Goal: Navigation & Orientation: Find specific page/section

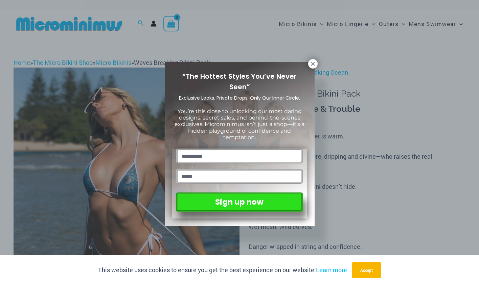
click at [309, 59] on div "“The Hottest Styles You’ve Never Seen” Exclusive Looks. Private Drops. Only Our…" at bounding box center [239, 142] width 479 height 285
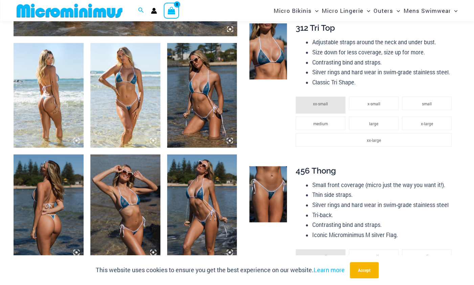
scroll to position [362, 0]
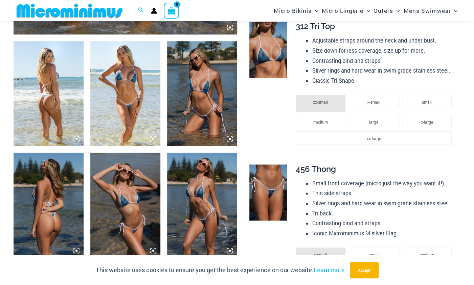
click at [133, 111] on img at bounding box center [125, 93] width 70 height 105
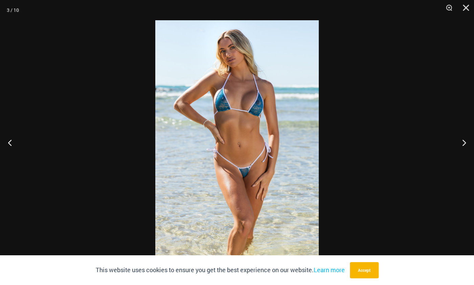
click at [254, 127] on img at bounding box center [236, 142] width 163 height 245
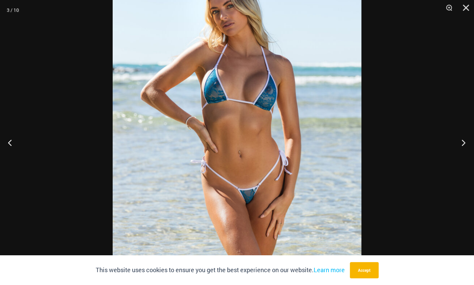
click at [458, 141] on button "Next" at bounding box center [460, 143] width 25 height 34
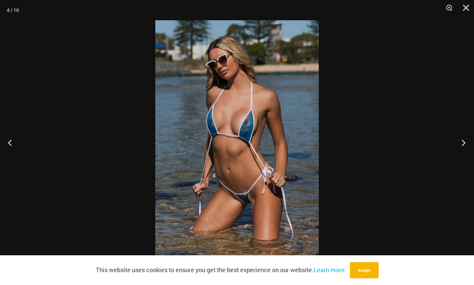
click at [458, 141] on button "Next" at bounding box center [460, 143] width 25 height 34
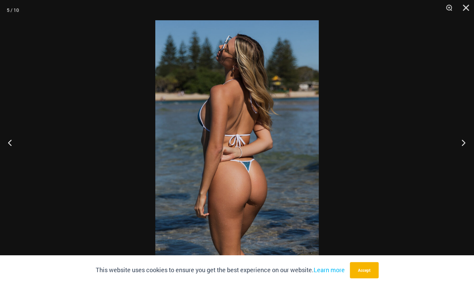
click at [458, 141] on button "Next" at bounding box center [460, 143] width 25 height 34
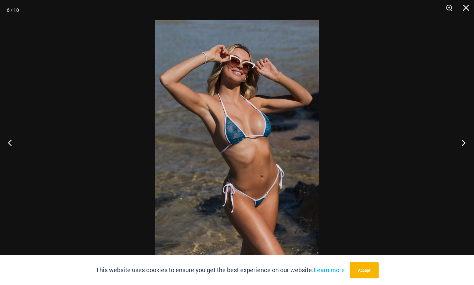
click at [458, 141] on button "Next" at bounding box center [460, 143] width 25 height 34
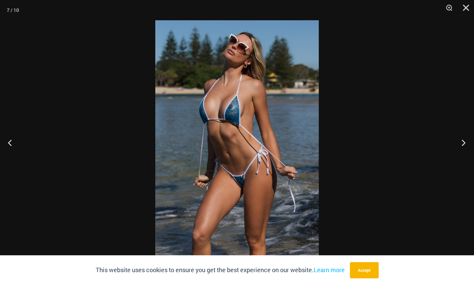
click at [458, 141] on button "Next" at bounding box center [460, 143] width 25 height 34
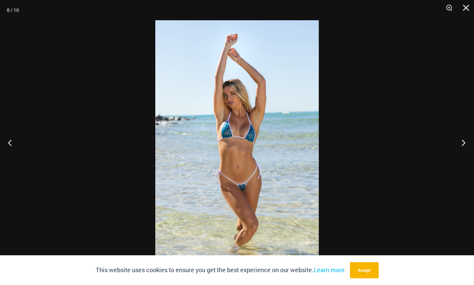
click at [458, 141] on button "Next" at bounding box center [460, 143] width 25 height 34
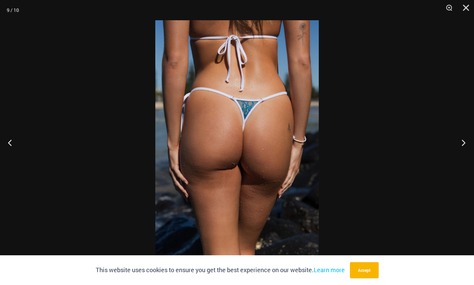
click at [458, 141] on button "Next" at bounding box center [460, 143] width 25 height 34
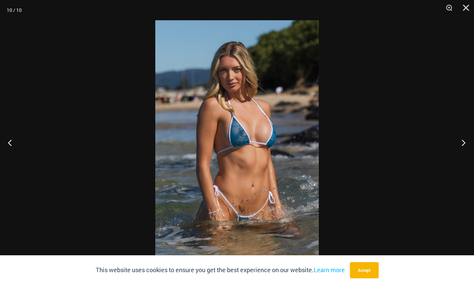
click at [458, 141] on button "Next" at bounding box center [460, 143] width 25 height 34
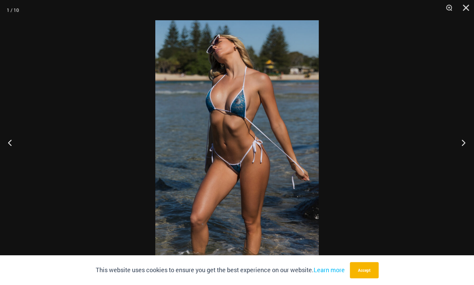
click at [458, 141] on button "Next" at bounding box center [460, 143] width 25 height 34
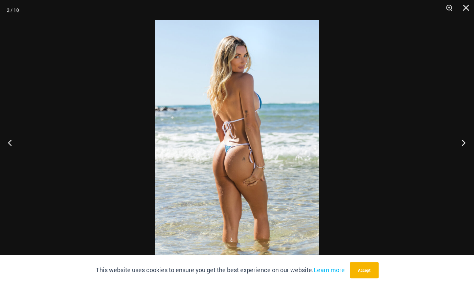
click at [458, 141] on button "Next" at bounding box center [460, 143] width 25 height 34
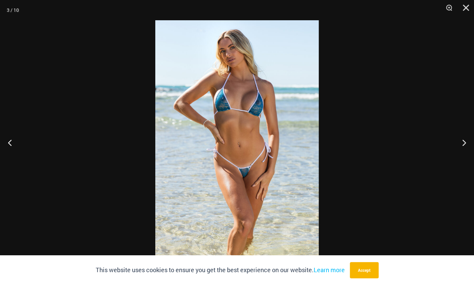
click at [251, 177] on img at bounding box center [236, 142] width 163 height 245
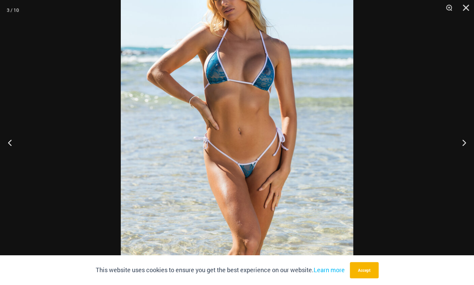
click at [251, 177] on img at bounding box center [237, 128] width 232 height 348
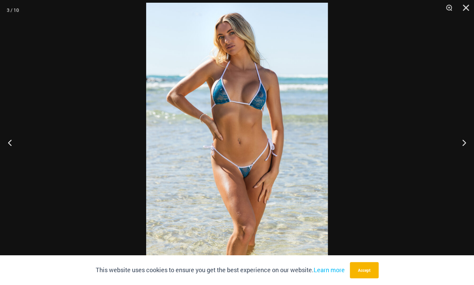
click at [251, 177] on img at bounding box center [237, 139] width 182 height 272
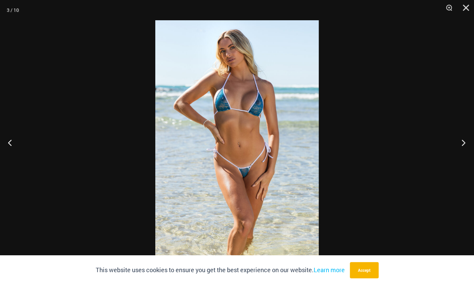
click at [464, 145] on button "Next" at bounding box center [460, 143] width 25 height 34
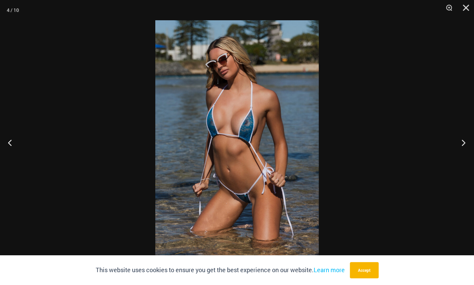
click at [462, 142] on button "Next" at bounding box center [460, 143] width 25 height 34
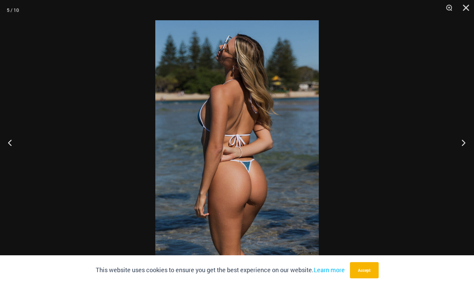
click at [456, 148] on button "Next" at bounding box center [460, 143] width 25 height 34
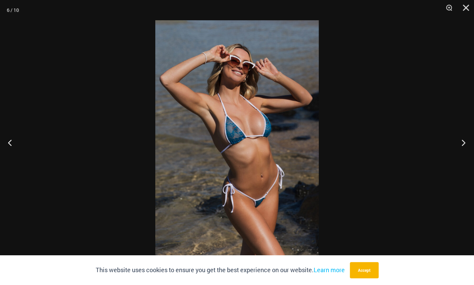
click at [460, 155] on button "Next" at bounding box center [460, 143] width 25 height 34
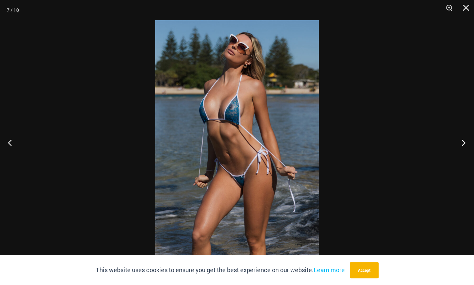
click at [459, 155] on button "Next" at bounding box center [460, 143] width 25 height 34
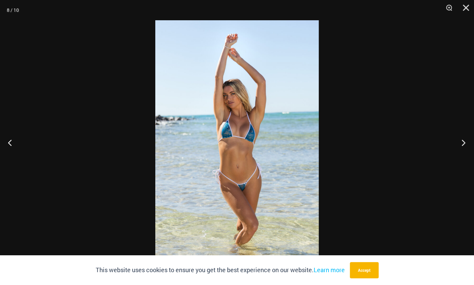
click at [460, 151] on button "Next" at bounding box center [460, 143] width 25 height 34
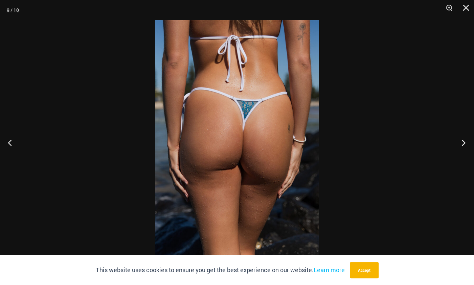
click at [460, 152] on button "Next" at bounding box center [460, 143] width 25 height 34
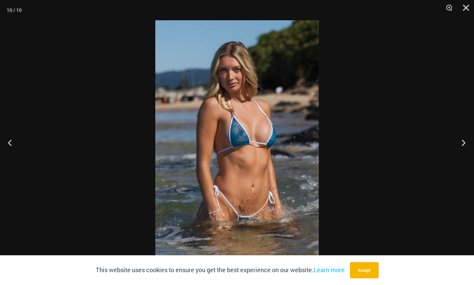
click at [457, 149] on button "Next" at bounding box center [460, 143] width 25 height 34
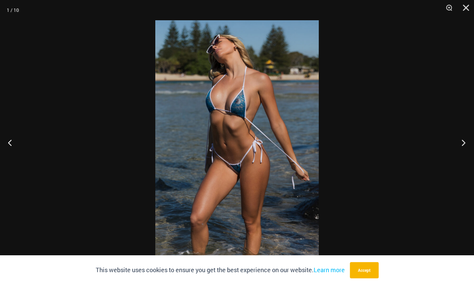
click at [457, 146] on button "Next" at bounding box center [460, 143] width 25 height 34
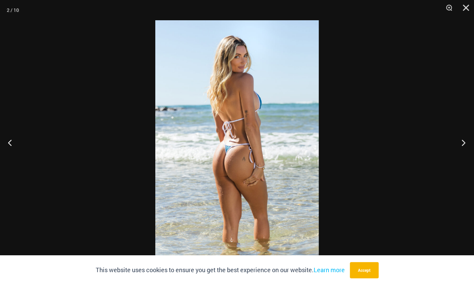
click at [460, 147] on button "Next" at bounding box center [460, 143] width 25 height 34
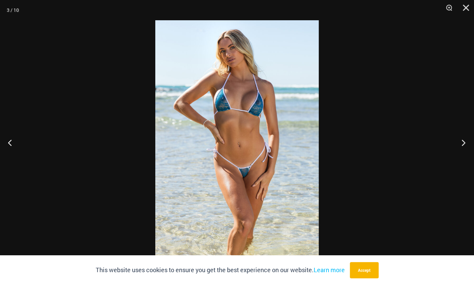
click at [462, 147] on button "Next" at bounding box center [460, 143] width 25 height 34
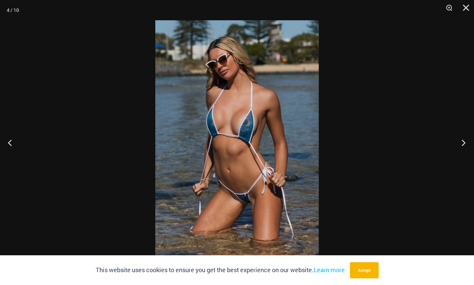
click at [458, 149] on button "Next" at bounding box center [460, 143] width 25 height 34
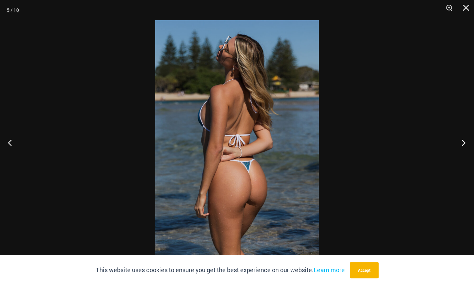
click at [458, 150] on button "Next" at bounding box center [460, 143] width 25 height 34
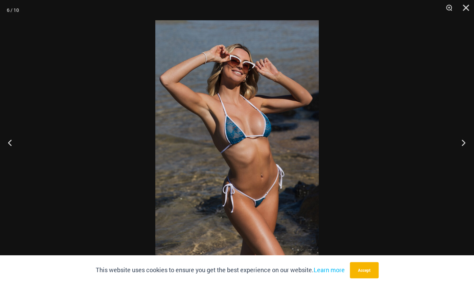
click at [458, 147] on button "Next" at bounding box center [460, 143] width 25 height 34
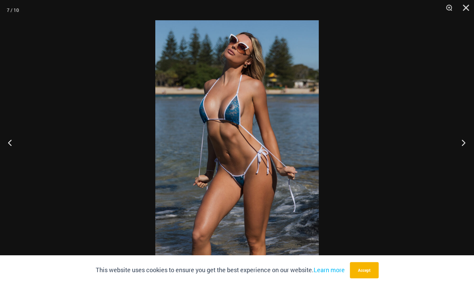
click at [461, 146] on button "Next" at bounding box center [460, 143] width 25 height 34
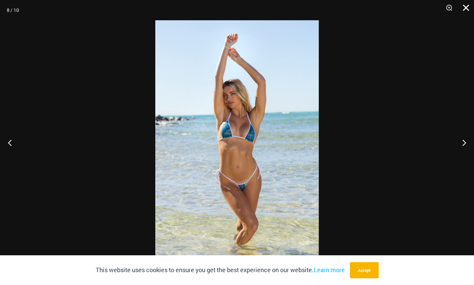
click at [463, 12] on button "Close" at bounding box center [463, 10] width 17 height 20
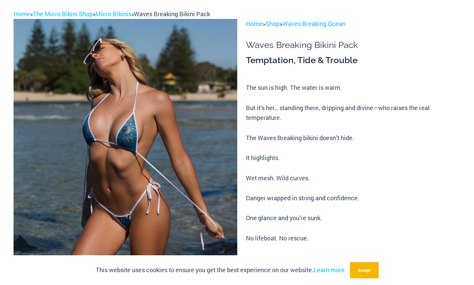
scroll to position [0, 0]
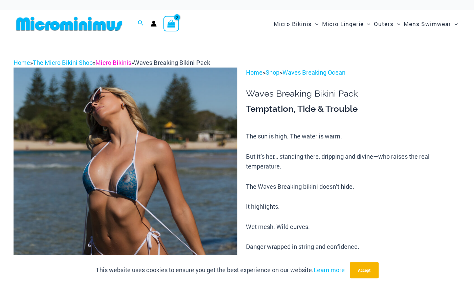
click at [128, 62] on link "Micro Bikinis" at bounding box center [113, 62] width 36 height 8
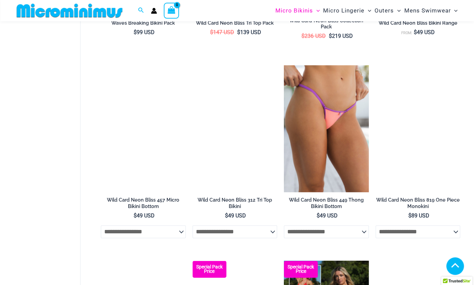
scroll to position [358, 0]
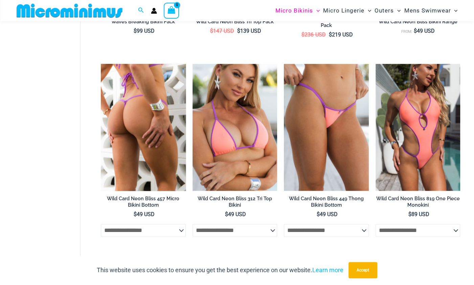
click at [140, 148] on img at bounding box center [143, 127] width 85 height 127
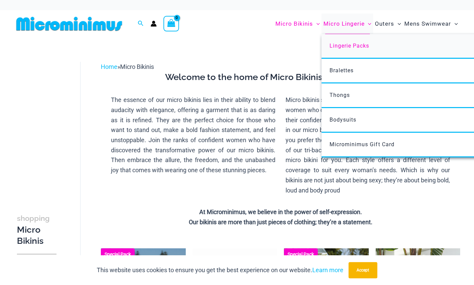
click at [347, 47] on span "Lingerie Packs" at bounding box center [349, 46] width 40 height 6
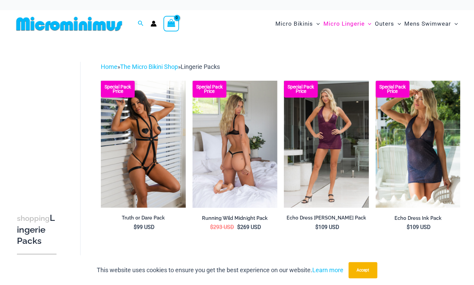
click at [228, 158] on img at bounding box center [234, 144] width 85 height 127
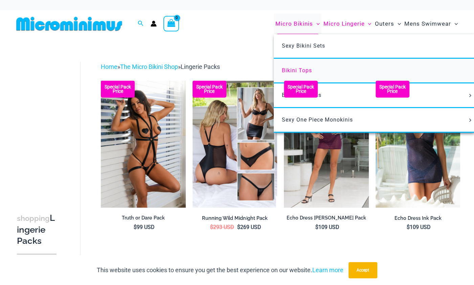
click at [303, 68] on span "Bikini Tops" at bounding box center [297, 70] width 30 height 6
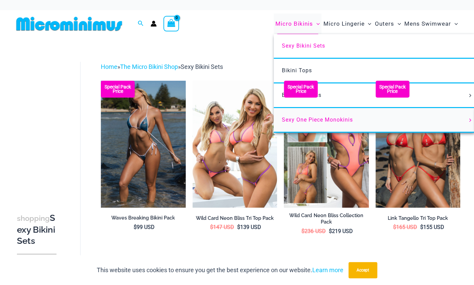
click at [332, 119] on span "Sexy One Piece Monokinis" at bounding box center [317, 120] width 71 height 6
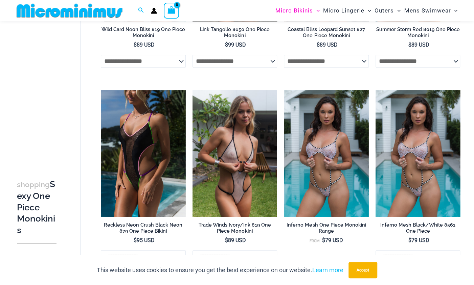
scroll to position [181, 0]
